Goal: Check status: Check status

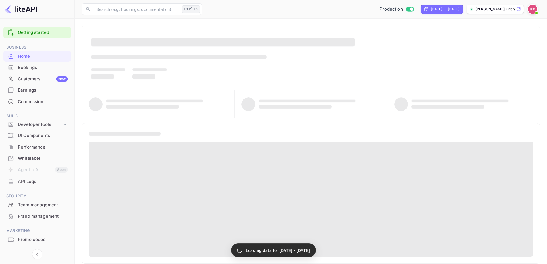
click at [30, 65] on div "Bookings" at bounding box center [43, 67] width 50 height 7
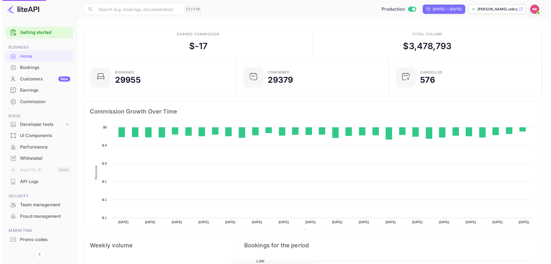
scroll to position [89, 145]
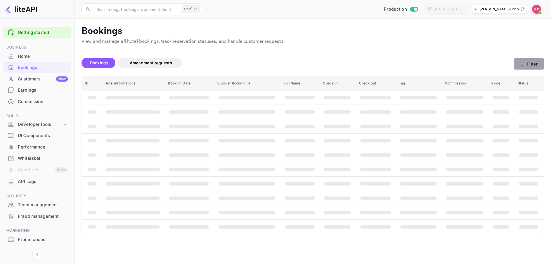
click at [519, 67] on button "Filter" at bounding box center [529, 64] width 30 height 12
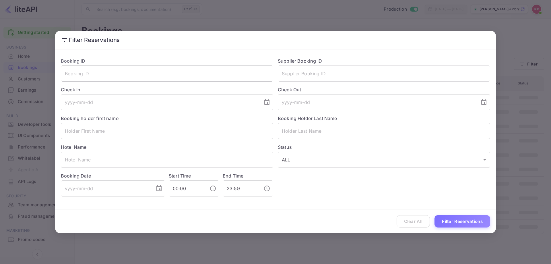
click at [80, 79] on input "text" at bounding box center [167, 73] width 212 height 16
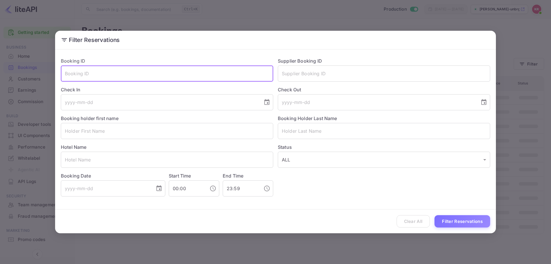
paste input "bVx9hfIdK"
type input "bVx9hfIdK"
click at [440, 220] on button "Filter Reservations" at bounding box center [462, 221] width 56 height 12
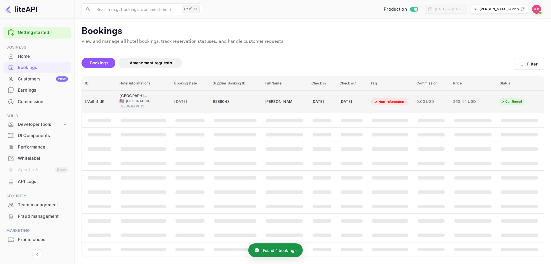
click at [311, 104] on div "[DATE]" at bounding box center [321, 101] width 21 height 9
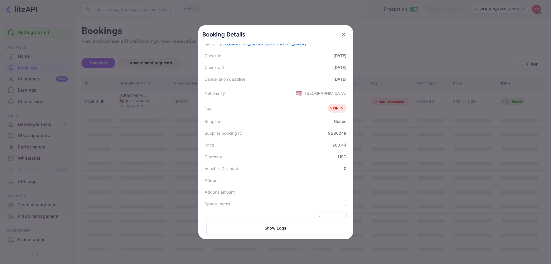
scroll to position [128, 0]
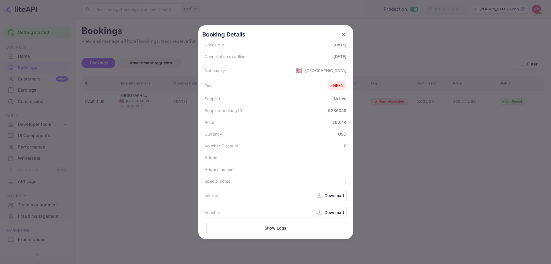
click at [341, 36] on icon "close" at bounding box center [344, 35] width 6 height 6
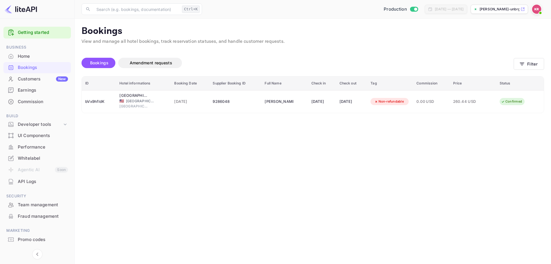
click at [449, 198] on main "Bookings View and manage all hotel bookings, track reservation statuses, and ha…" at bounding box center [313, 141] width 476 height 245
